Goal: Information Seeking & Learning: Understand process/instructions

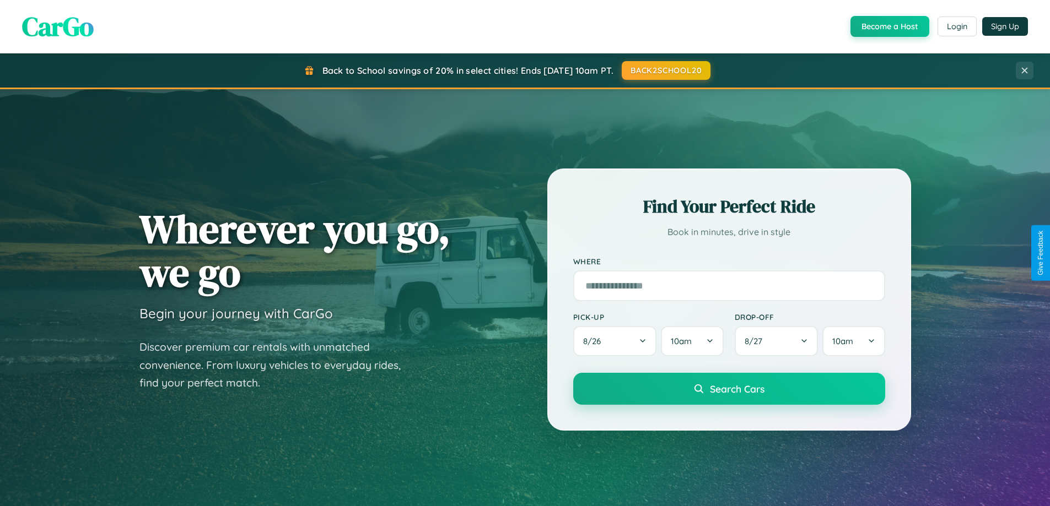
scroll to position [2121, 0]
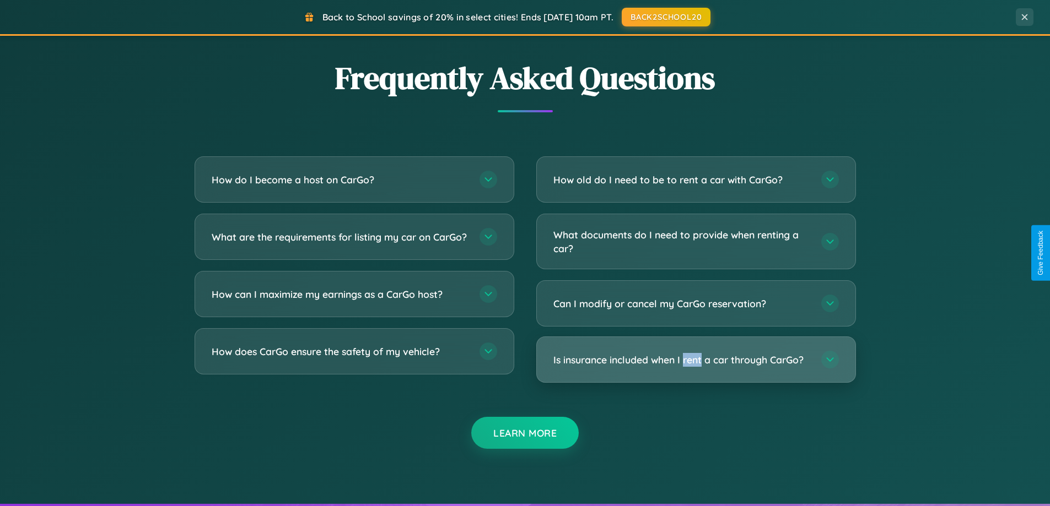
click at [696, 361] on h3 "Is insurance included when I rent a car through CarGo?" at bounding box center [681, 360] width 257 height 14
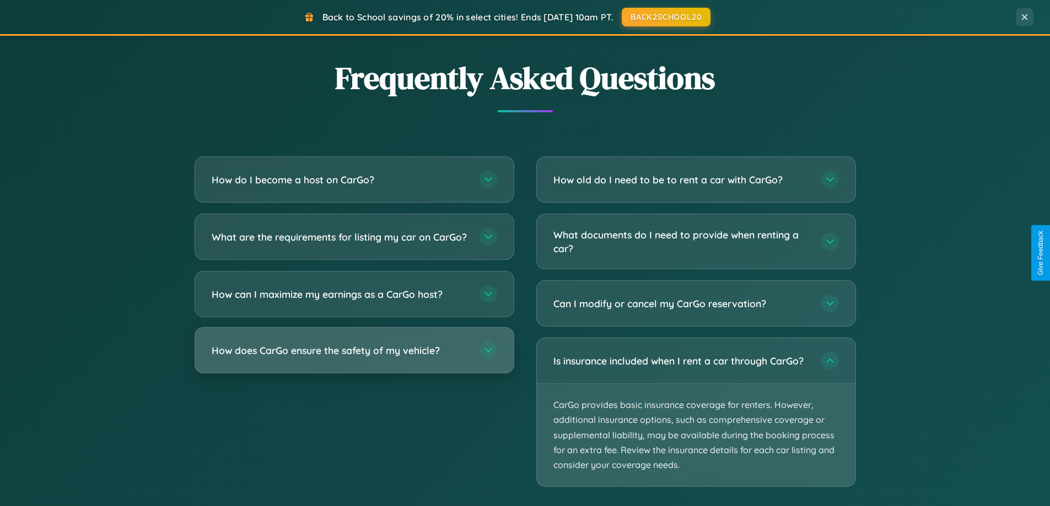
click at [354, 358] on h3 "How does CarGo ensure the safety of my vehicle?" at bounding box center [340, 351] width 257 height 14
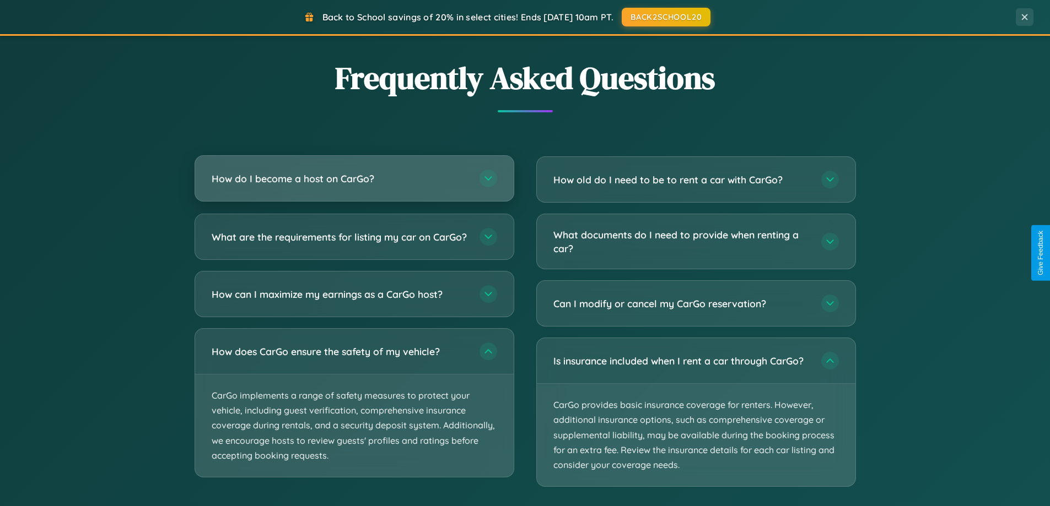
click at [354, 180] on h3 "How do I become a host on CarGo?" at bounding box center [340, 179] width 257 height 14
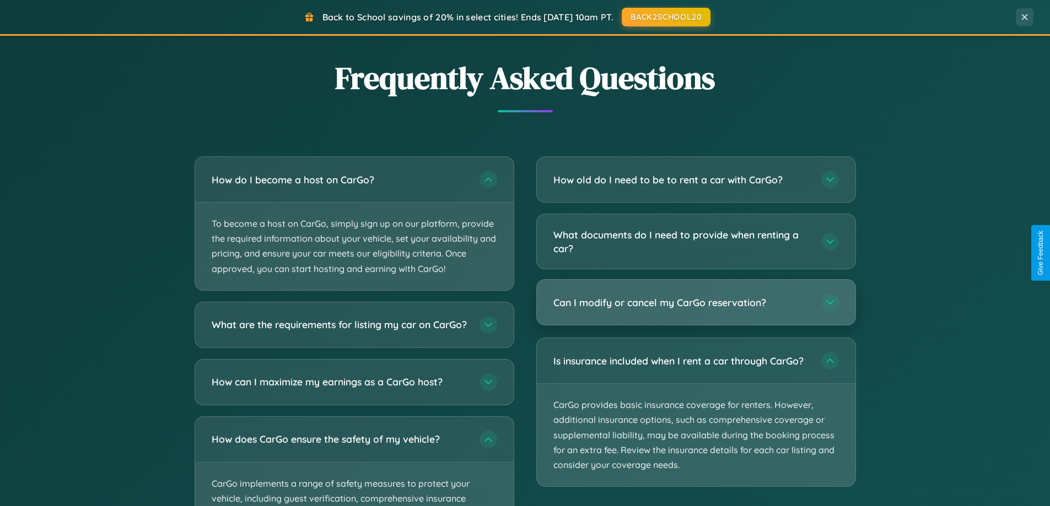
click at [696, 304] on h3 "Can I modify or cancel my CarGo reservation?" at bounding box center [681, 303] width 257 height 14
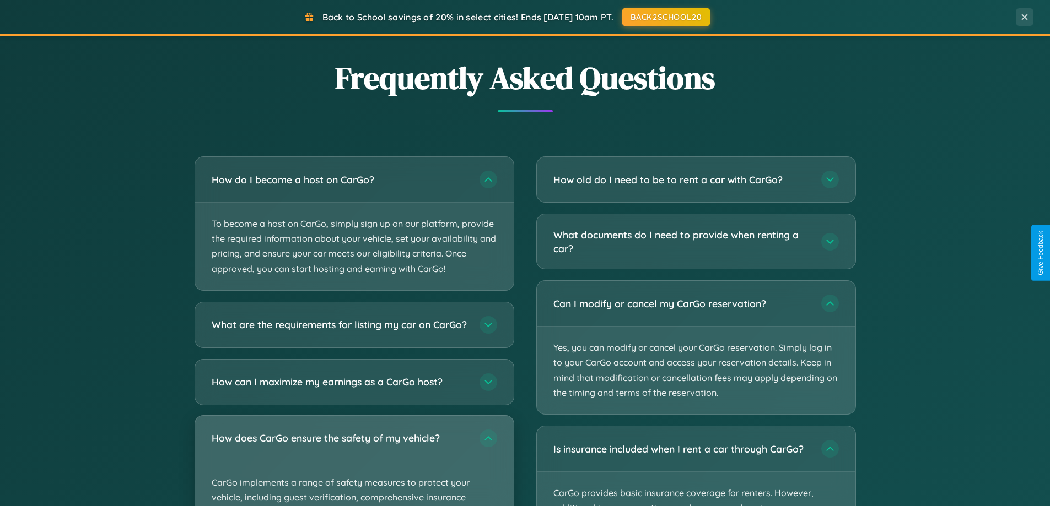
click at [354, 461] on div "How does CarGo ensure the safety of my vehicle?" at bounding box center [354, 438] width 319 height 45
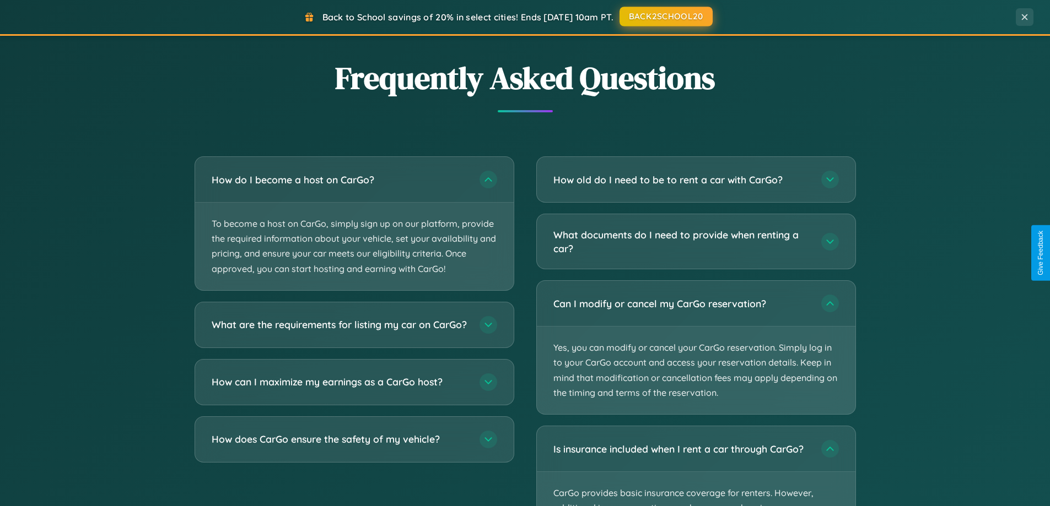
click at [665, 17] on button "BACK2SCHOOL20" at bounding box center [665, 17] width 93 height 20
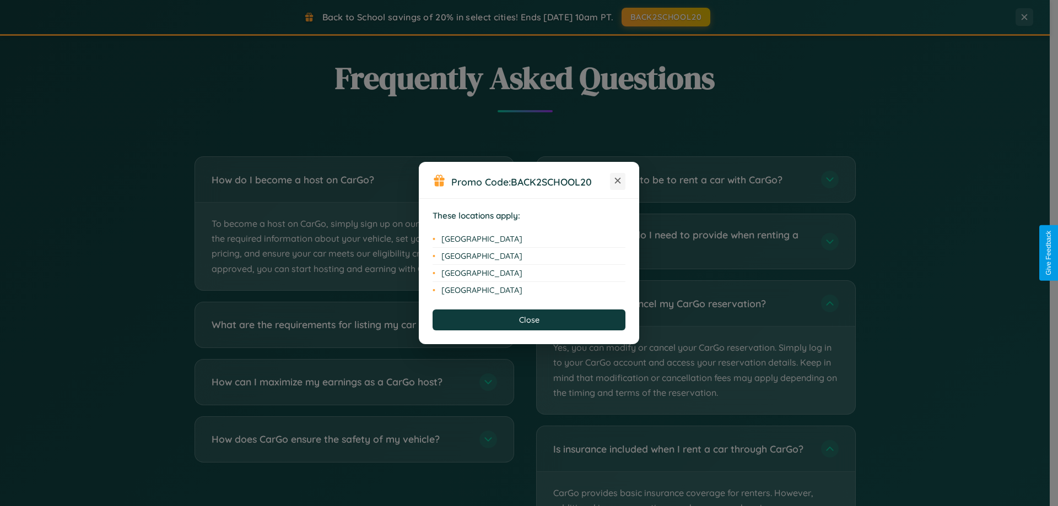
click at [618, 181] on icon at bounding box center [618, 181] width 6 height 6
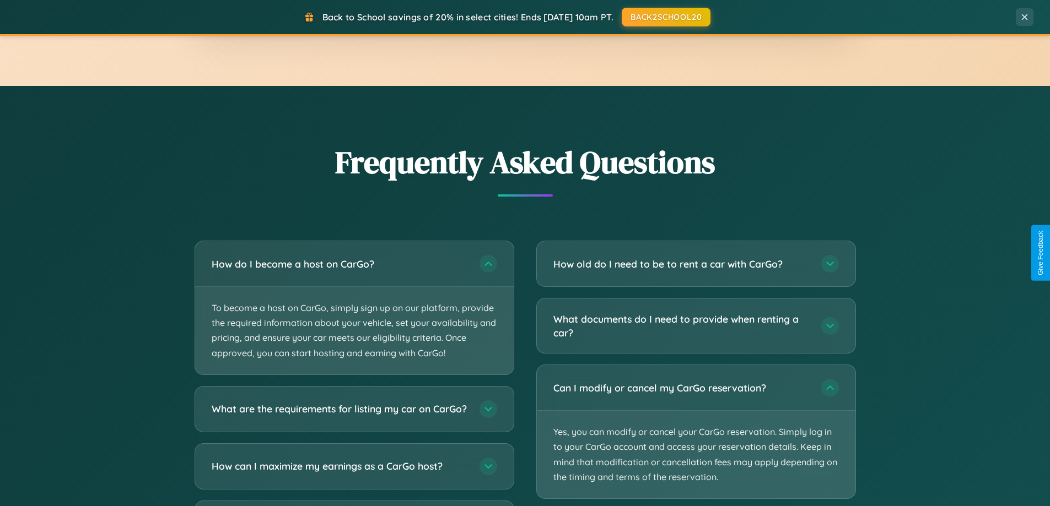
scroll to position [1991, 0]
